Goal: Find contact information: Find contact information

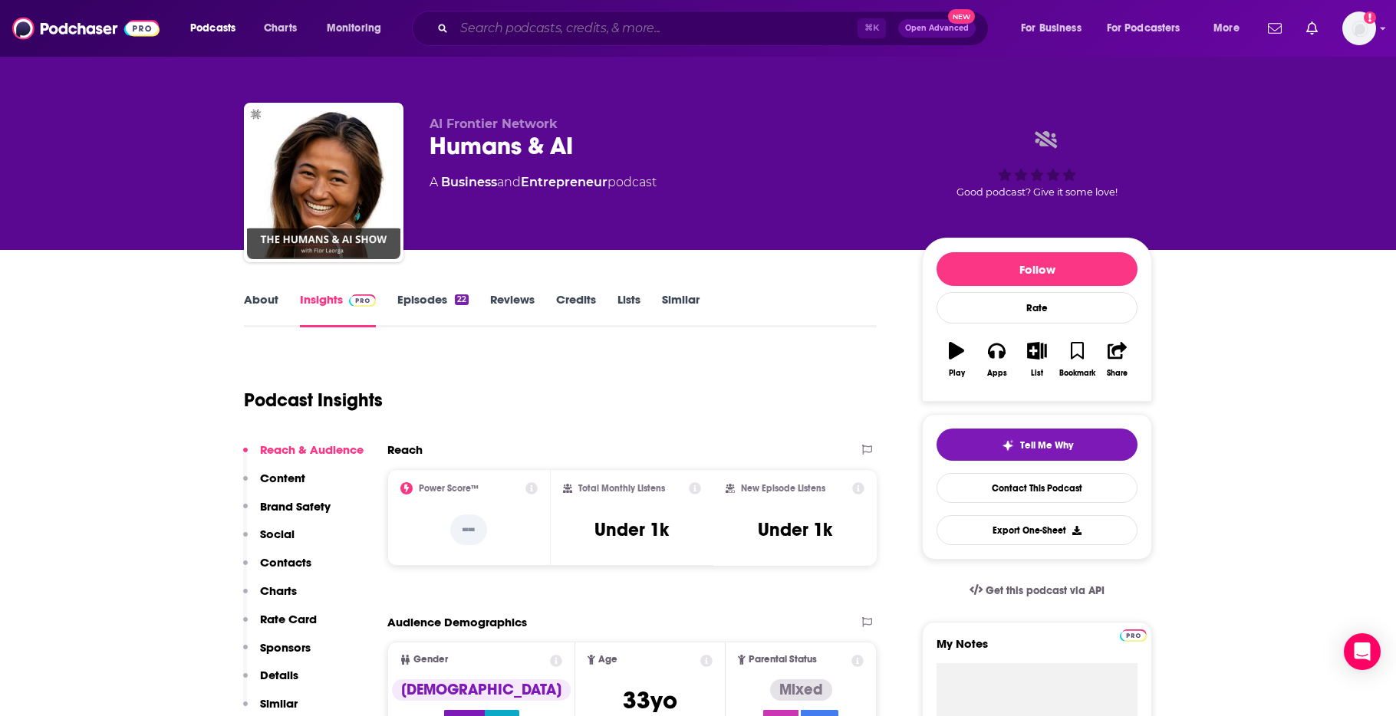
click at [649, 31] on input "Search podcasts, credits, & more..." at bounding box center [655, 28] width 403 height 25
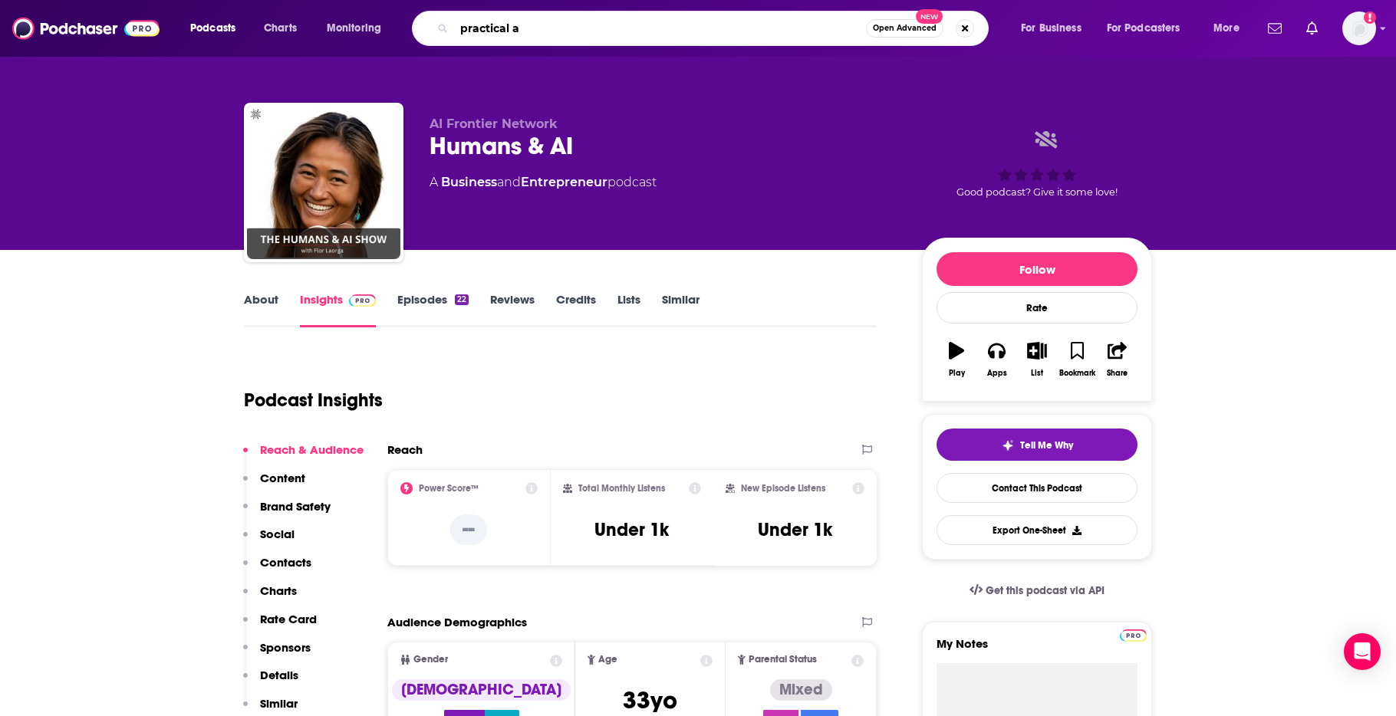
type input "practical ai"
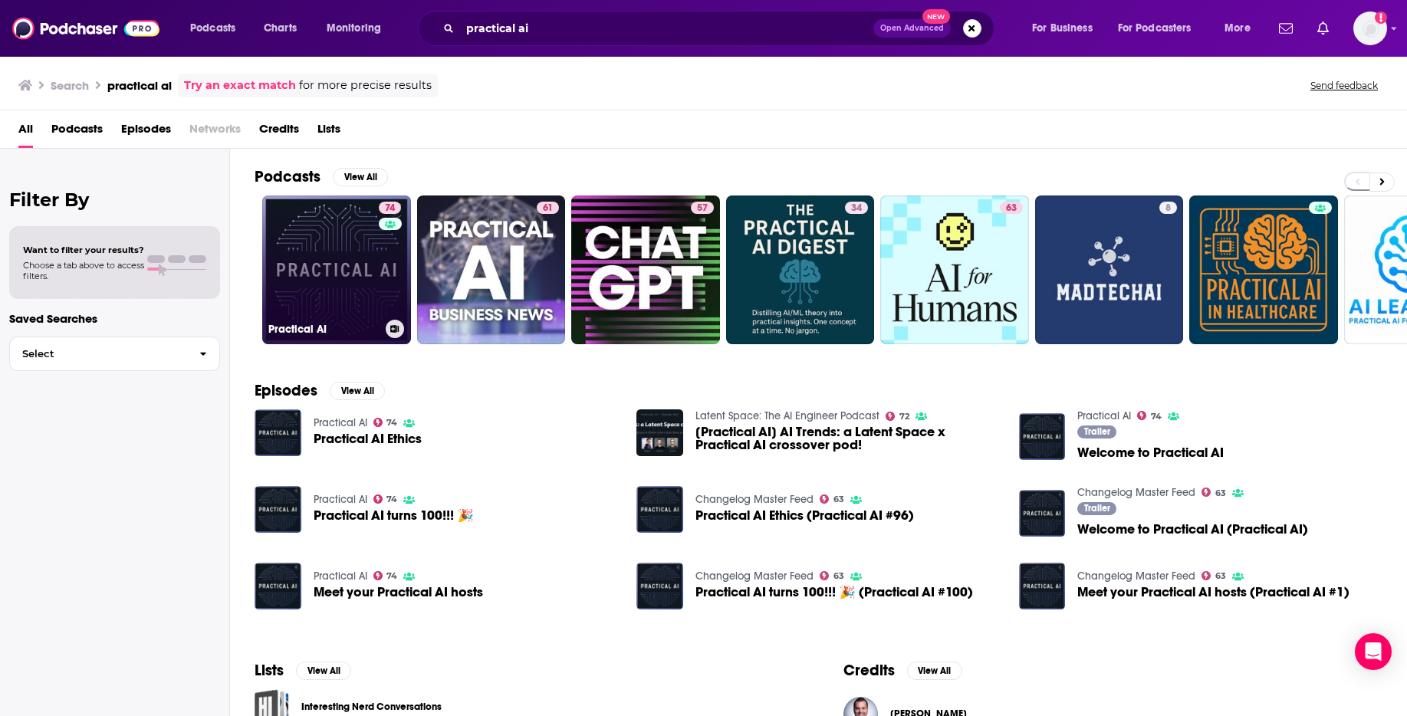
click at [340, 257] on link "74 Practical AI" at bounding box center [336, 270] width 149 height 149
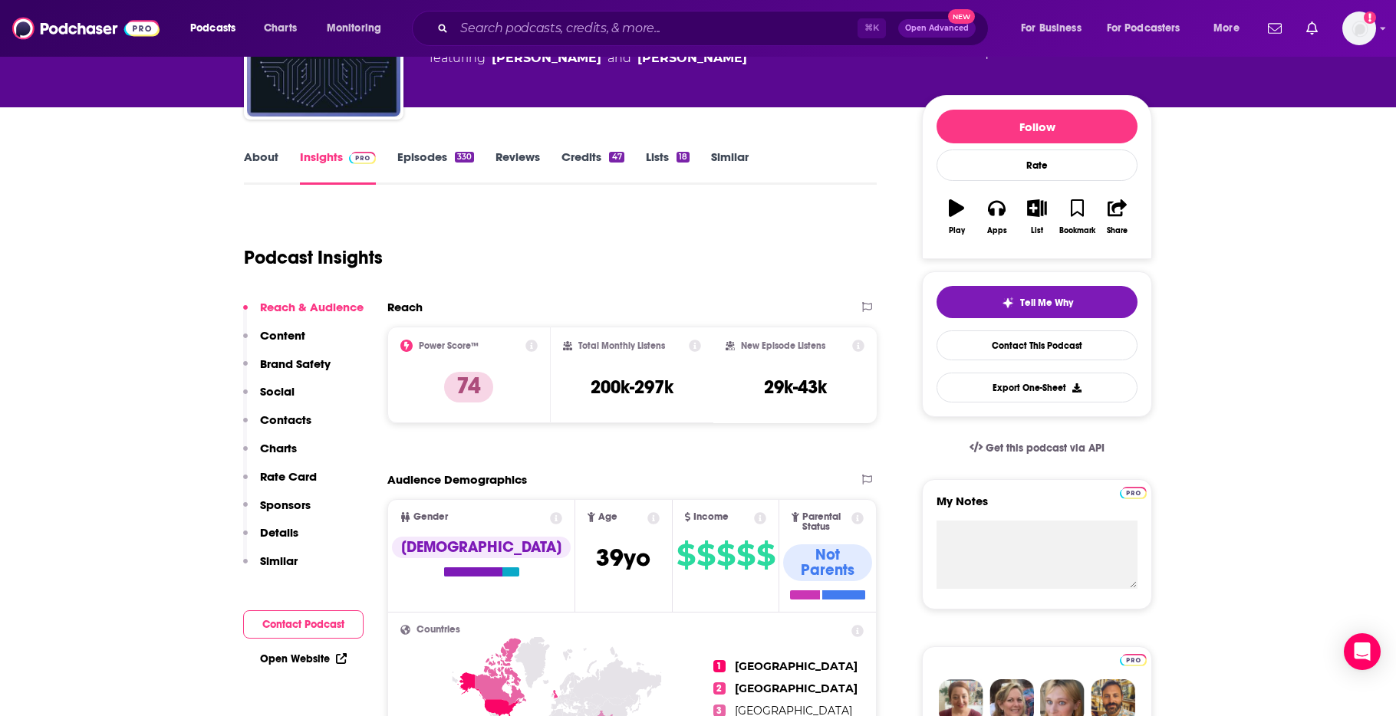
scroll to position [143, 0]
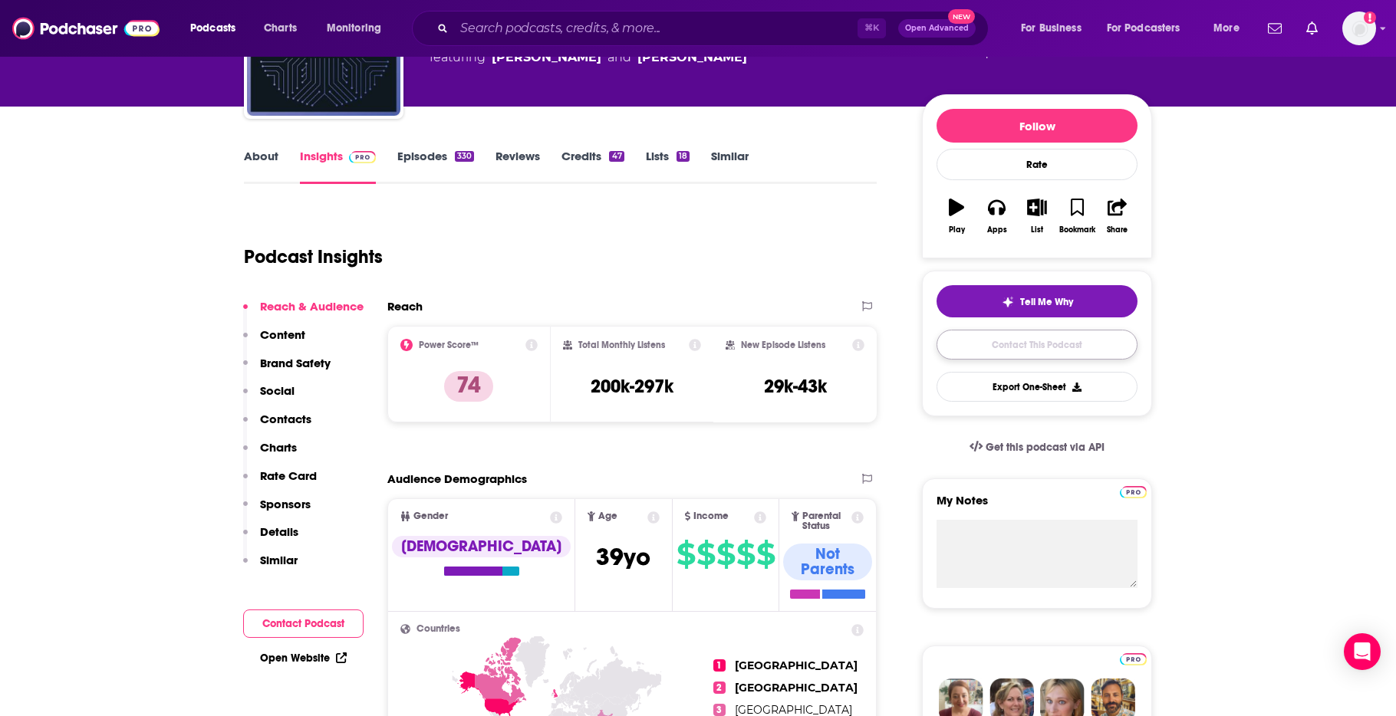
click at [1035, 347] on link "Contact This Podcast" at bounding box center [1036, 345] width 201 height 30
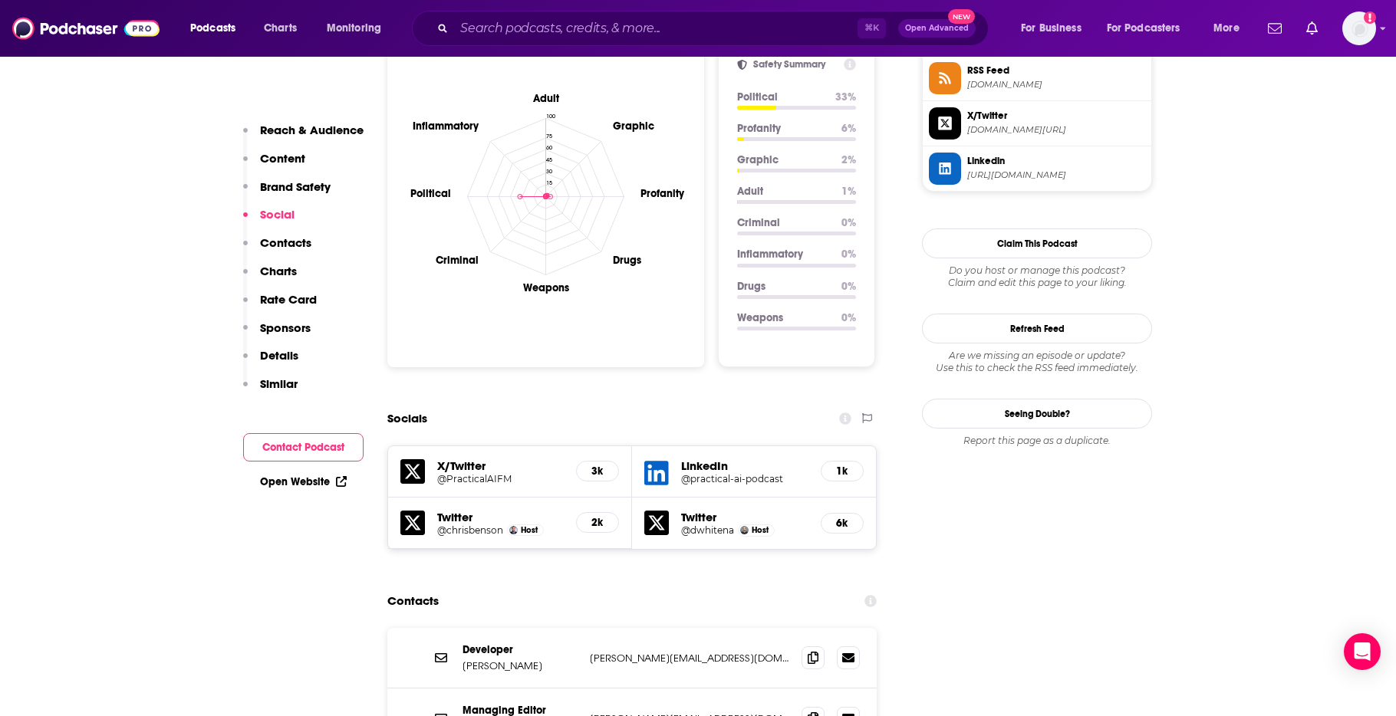
scroll to position [1407, 0]
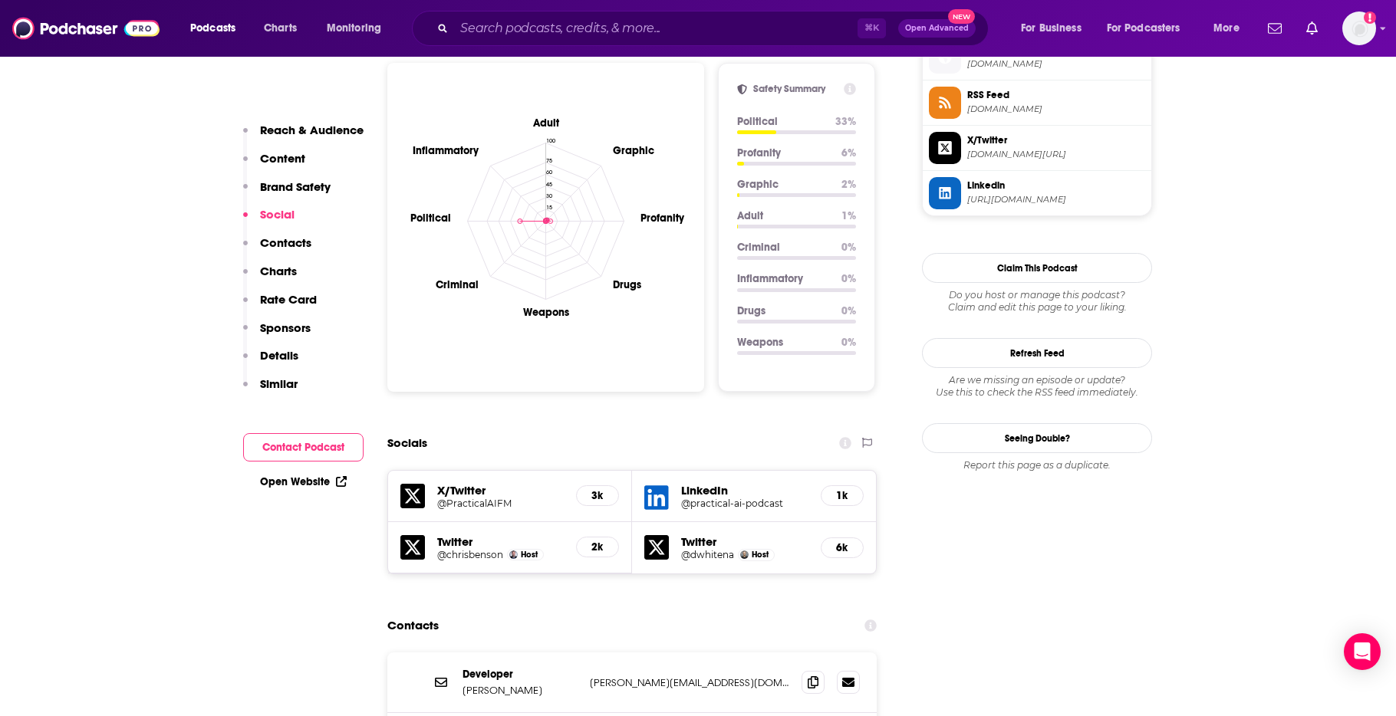
click at [467, 498] on h5 "@PracticalAIFM" at bounding box center [500, 504] width 127 height 12
